Goal: Information Seeking & Learning: Learn about a topic

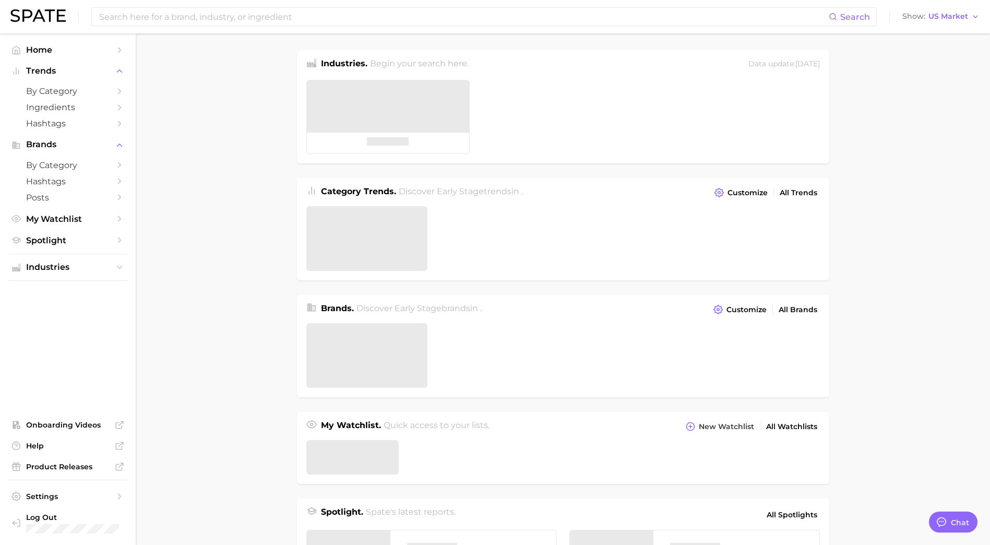
type textarea "x"
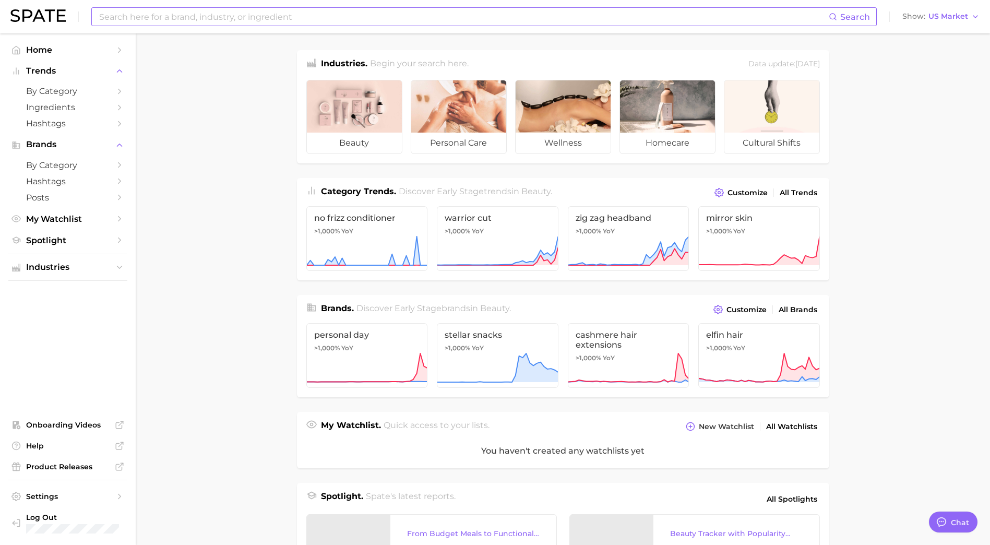
click at [114, 21] on input at bounding box center [463, 17] width 731 height 18
drag, startPoint x: 149, startPoint y: 17, endPoint x: 115, endPoint y: 16, distance: 34.5
click at [115, 16] on input "tree house" at bounding box center [463, 17] width 731 height 18
type input "tree"
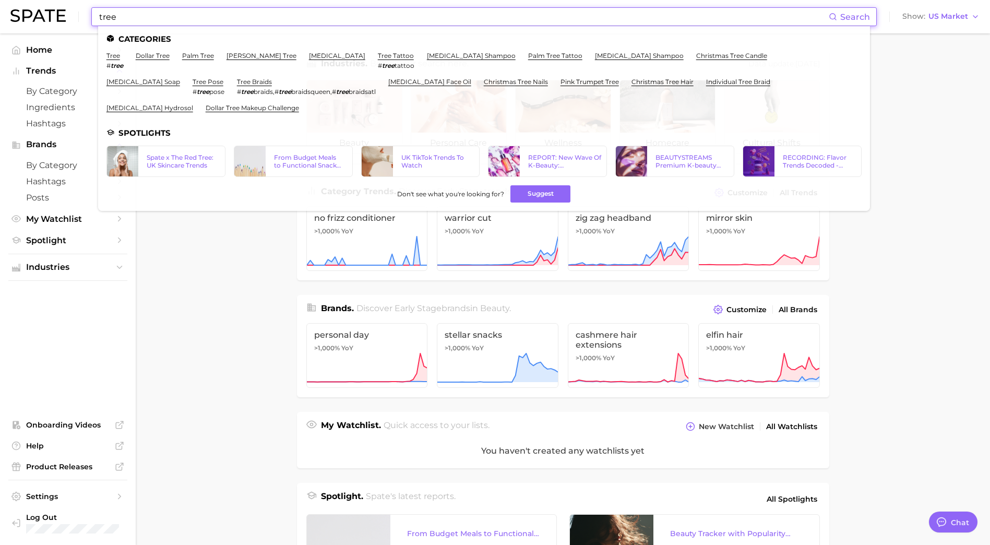
click at [114, 60] on li "tree # tree" at bounding box center [114, 61] width 17 height 18
click at [110, 55] on link "tree" at bounding box center [113, 56] width 14 height 8
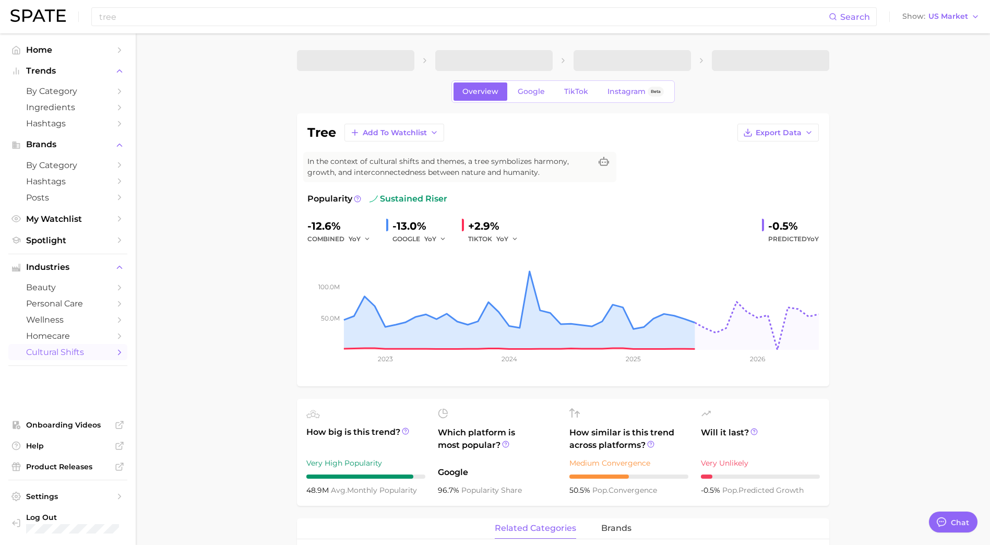
type textarea "x"
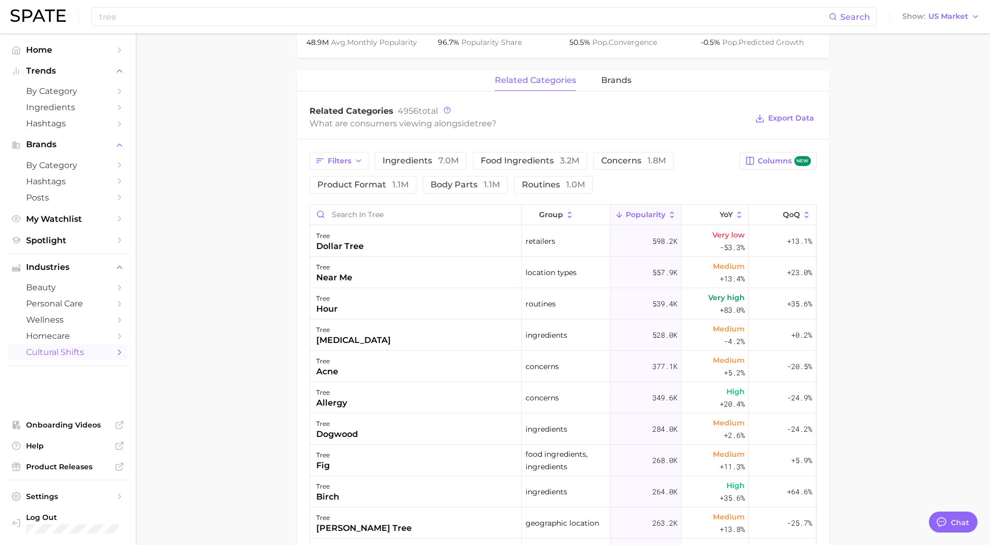
scroll to position [448, 0]
